Goal: Consume media (video, audio)

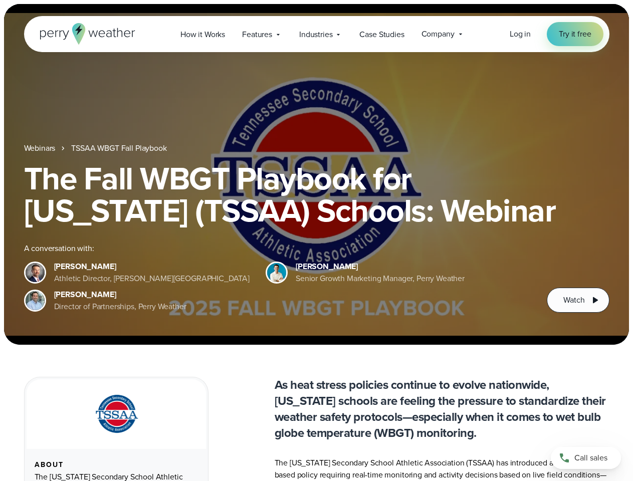
click at [316, 241] on div "The Fall WBGT Playbook for [US_STATE] (TSSAA) Schools: Webinar A conversation w…" at bounding box center [316, 237] width 585 height 150
click at [316, 34] on span "Industries" at bounding box center [315, 35] width 33 height 12
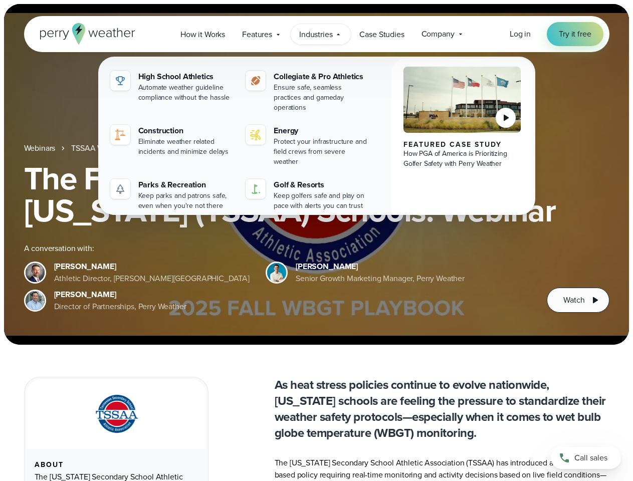
click at [316, 174] on h1 "The Fall WBGT Playbook for [US_STATE] (TSSAA) Schools: Webinar" at bounding box center [316, 194] width 585 height 64
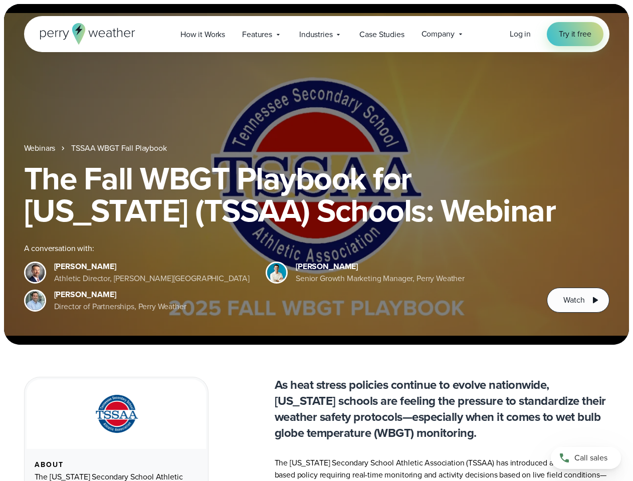
click at [120, 148] on link "TSSAA WBGT Fall Playbook" at bounding box center [118, 148] width 95 height 12
click at [578, 300] on span "Watch" at bounding box center [573, 300] width 21 height 12
